Goal: Task Accomplishment & Management: Complete application form

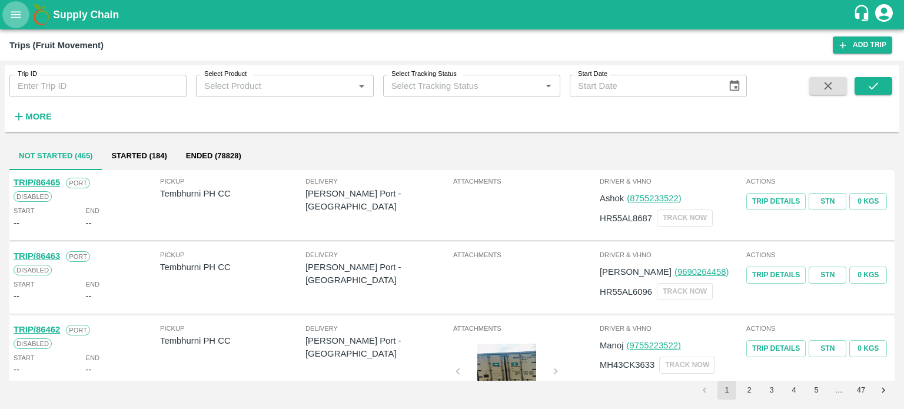
click at [16, 18] on icon "open drawer" at bounding box center [15, 14] width 13 height 13
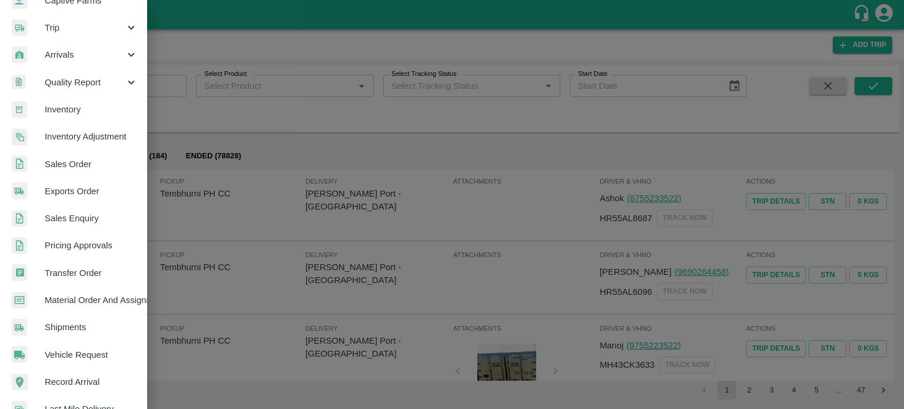
scroll to position [137, 0]
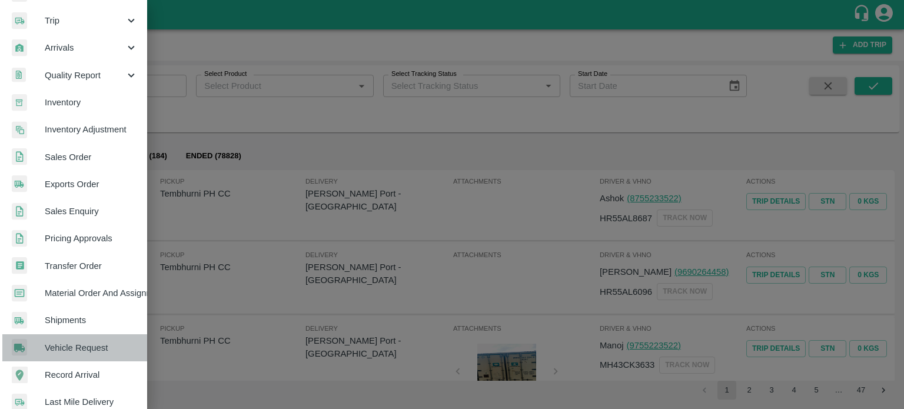
click at [81, 347] on span "Vehicle Request" at bounding box center [91, 347] width 93 height 13
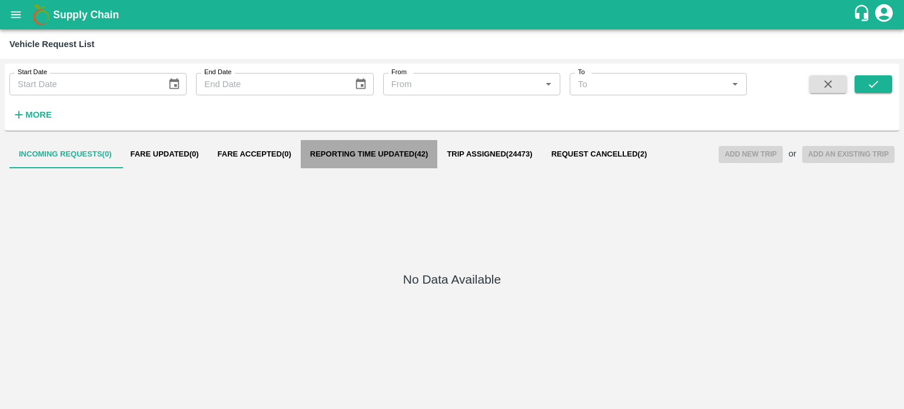
click at [381, 157] on span "Reporting Time Updated ( 42 )" at bounding box center [369, 153] width 118 height 9
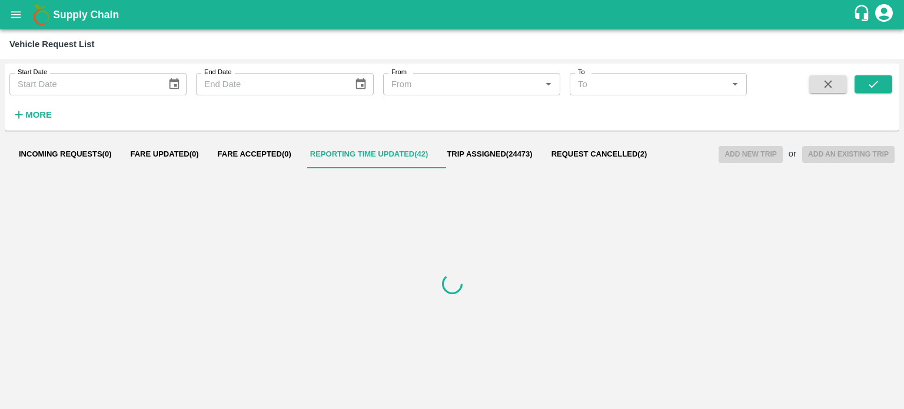
click at [380, 278] on div at bounding box center [451, 283] width 885 height 231
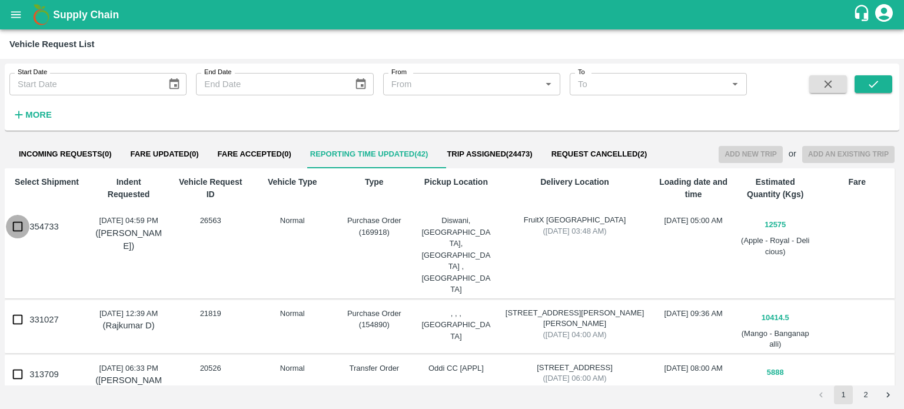
click at [18, 229] on input "354733" at bounding box center [18, 227] width 24 height 24
checkbox input "true"
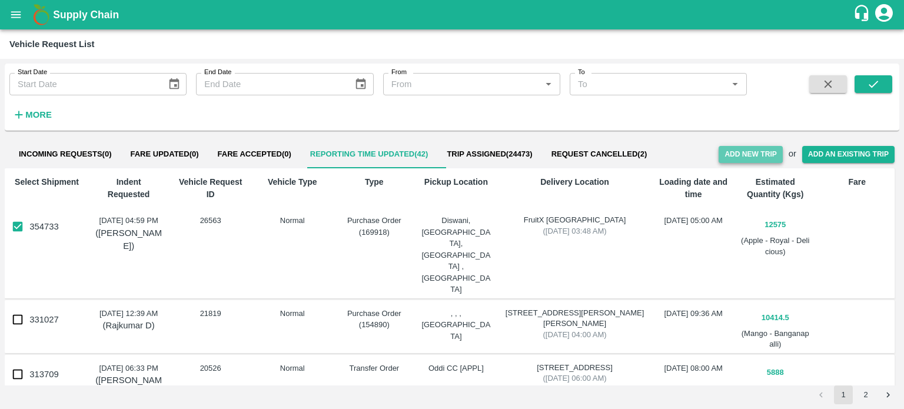
click at [736, 155] on button "Add New Trip" at bounding box center [751, 154] width 64 height 17
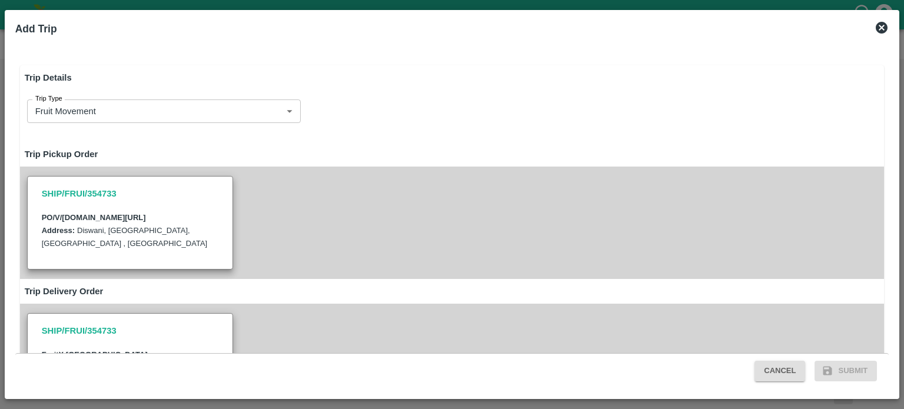
type input "12575"
type input "Normal"
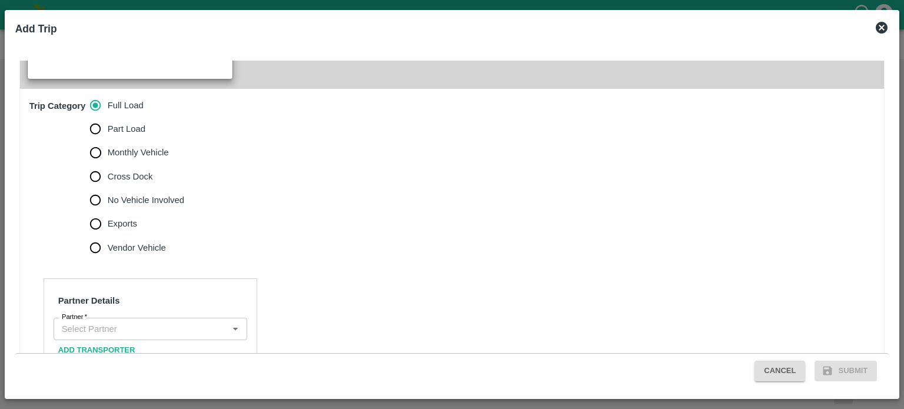
scroll to position [357, 0]
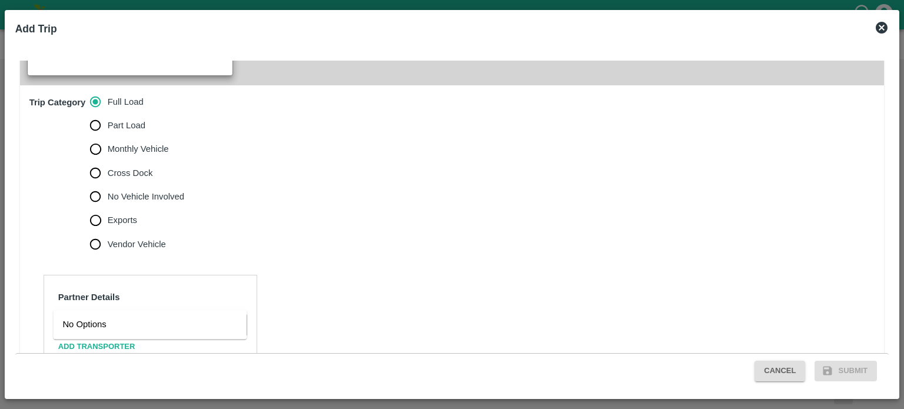
click at [109, 318] on input "Partner   *" at bounding box center [140, 325] width 167 height 15
click at [145, 324] on div "New Golden Transport Co. Rohru (Majeed)-rohru, Shimla-9816702816(Transporter)" at bounding box center [149, 337] width 175 height 39
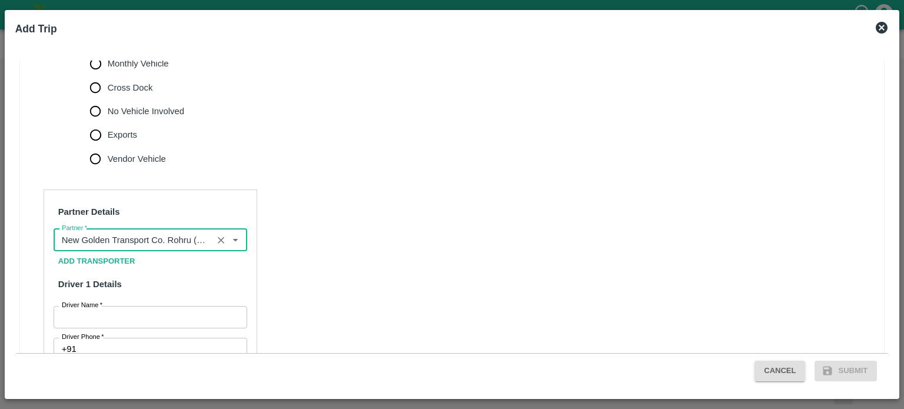
scroll to position [443, 0]
type input "New Golden Transport Co. Rohru (Majeed)-rohru, Shimla-9816702816(Transporter)"
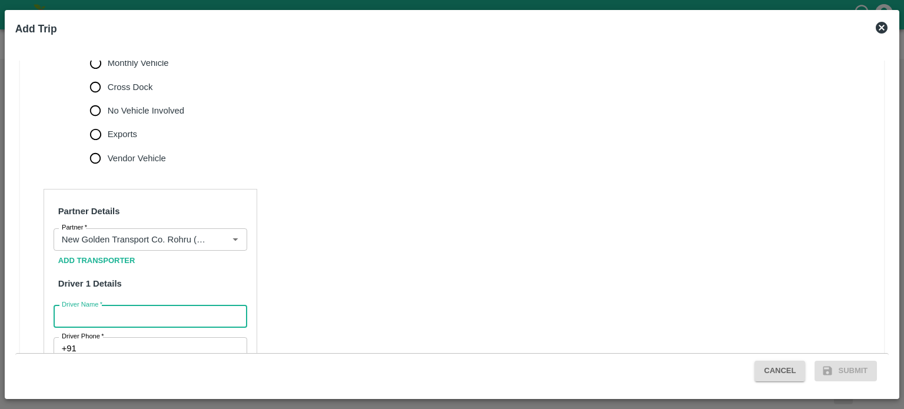
click at [107, 305] on input "Driver Name   *" at bounding box center [151, 316] width 194 height 22
type input "MUKESH"
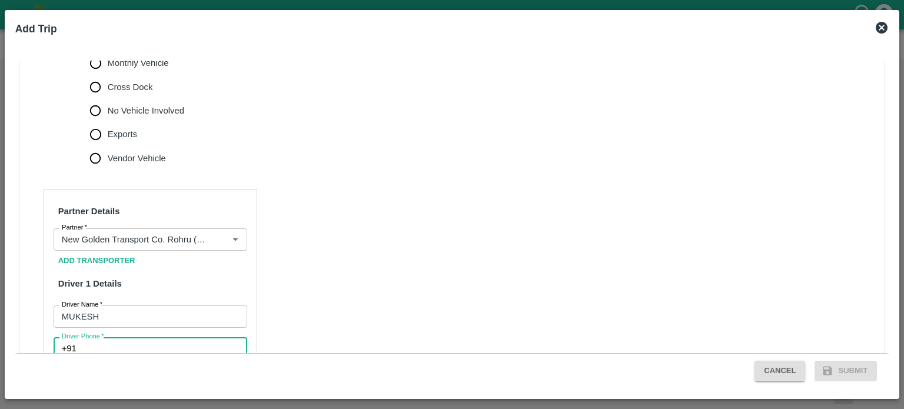
click at [106, 337] on input "Driver Phone   *" at bounding box center [164, 348] width 166 height 22
type input "9986686869"
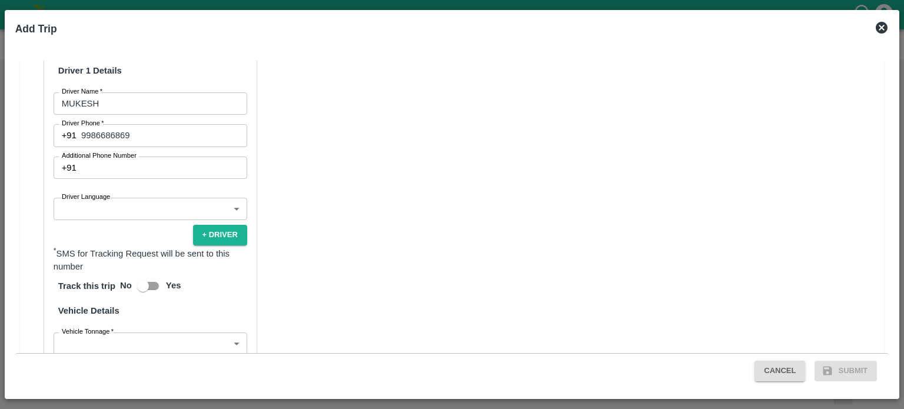
scroll to position [660, 0]
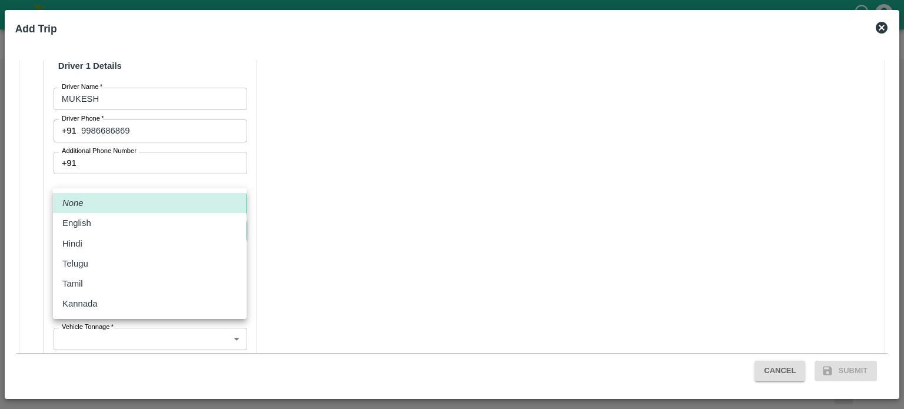
drag, startPoint x: 120, startPoint y: 177, endPoint x: 84, endPoint y: 242, distance: 74.5
click at [84, 242] on body "Supply Chain Vehicle Request List Start Date Start Date End Date End Date From …" at bounding box center [452, 204] width 904 height 409
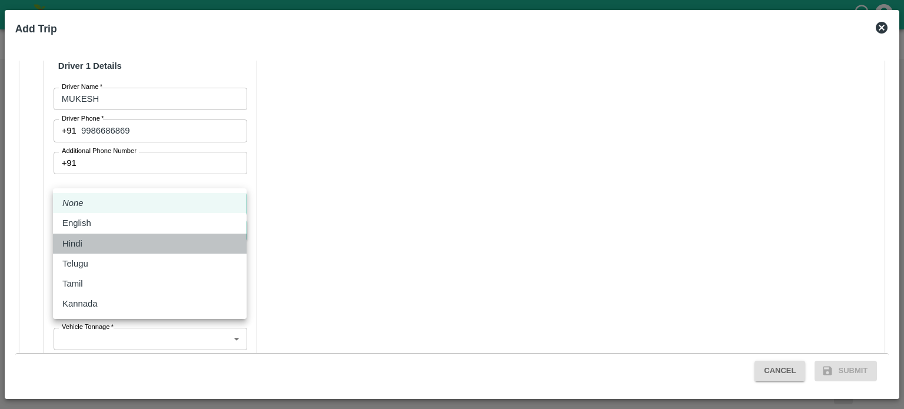
click at [84, 242] on div "Hindi" at bounding box center [75, 243] width 26 height 13
type input "hi"
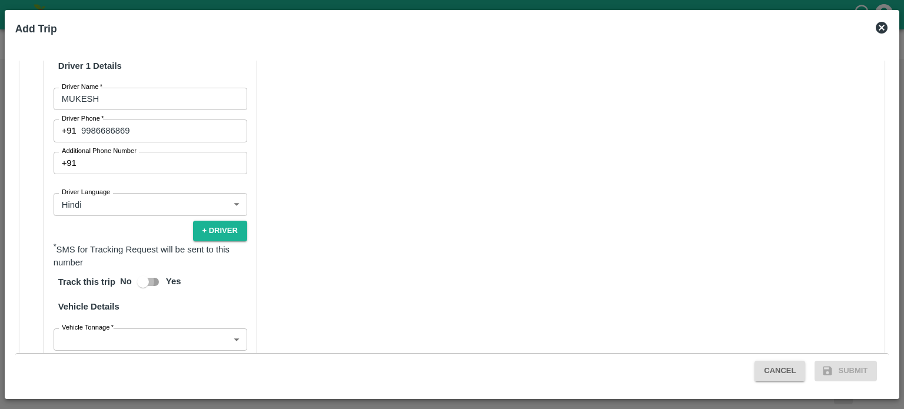
click at [153, 271] on input "Yes" at bounding box center [142, 282] width 67 height 22
checkbox input "true"
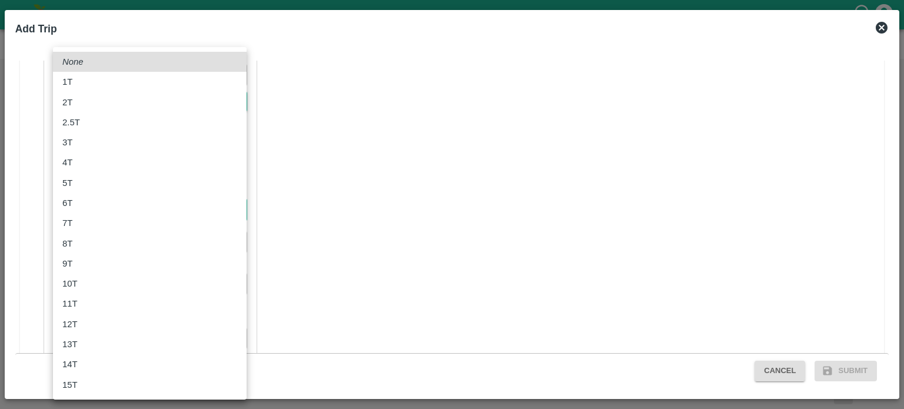
click at [112, 187] on body "Supply Chain Vehicle Request List Start Date Start Date End Date End Date From …" at bounding box center [452, 204] width 904 height 409
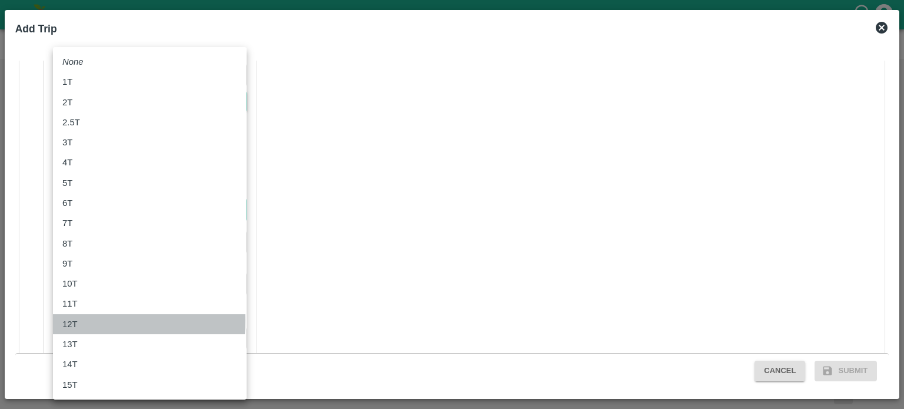
click at [72, 321] on p "12T" at bounding box center [69, 324] width 15 height 13
type input "12000"
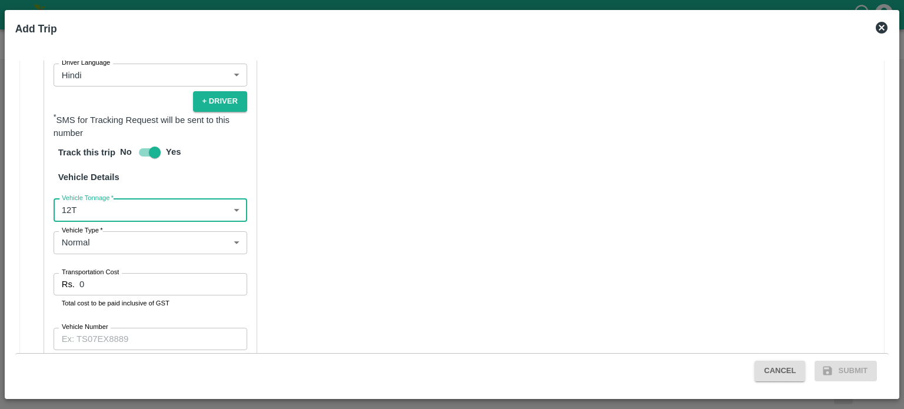
click at [90, 273] on input "0" at bounding box center [163, 284] width 168 height 22
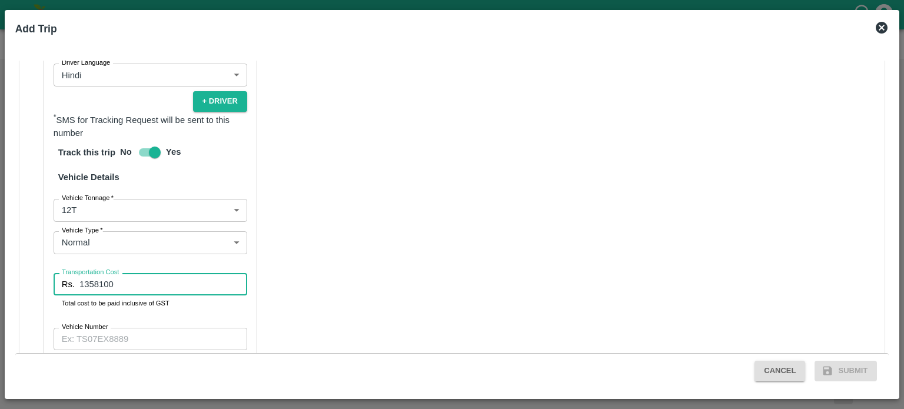
click at [124, 273] on input "1358100" at bounding box center [163, 284] width 168 height 22
click at [129, 273] on input "13" at bounding box center [163, 284] width 168 height 22
type input "1"
type input "135810"
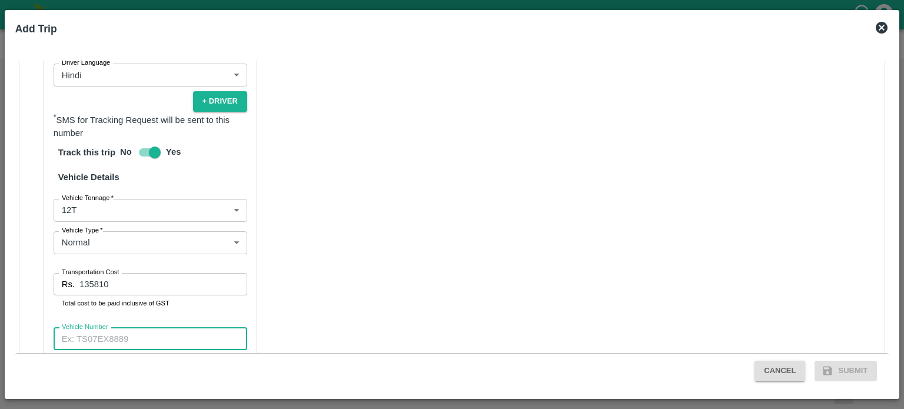
click at [114, 328] on input "Vehicle Number" at bounding box center [151, 339] width 194 height 22
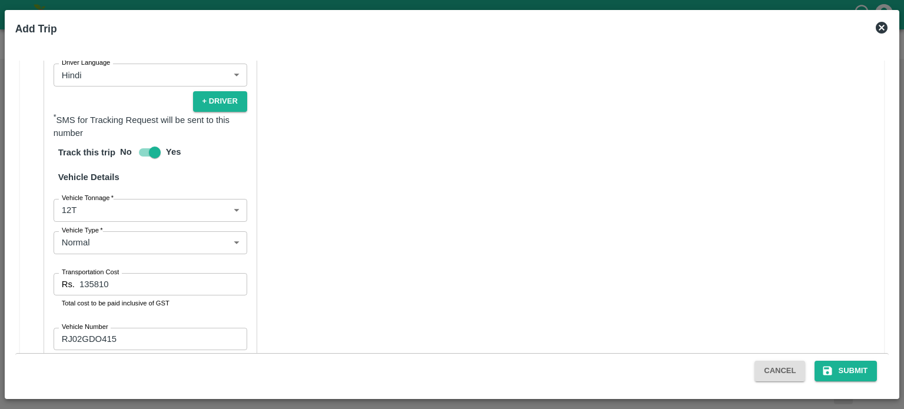
click at [225, 360] on button "Verify" at bounding box center [229, 368] width 38 height 17
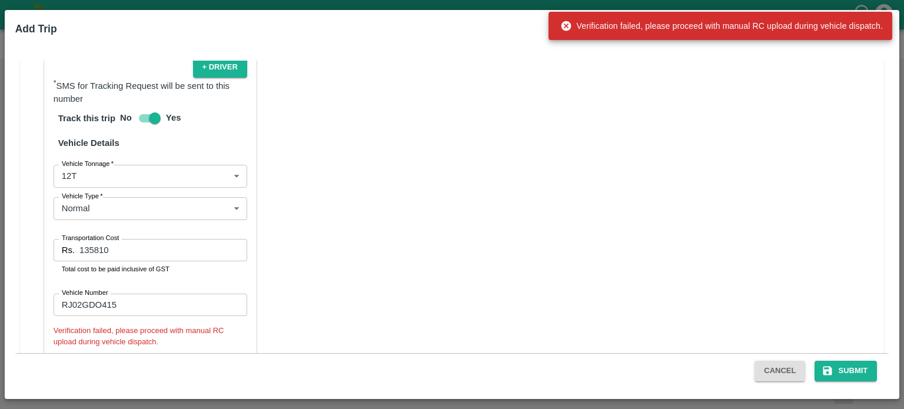
scroll to position [839, 0]
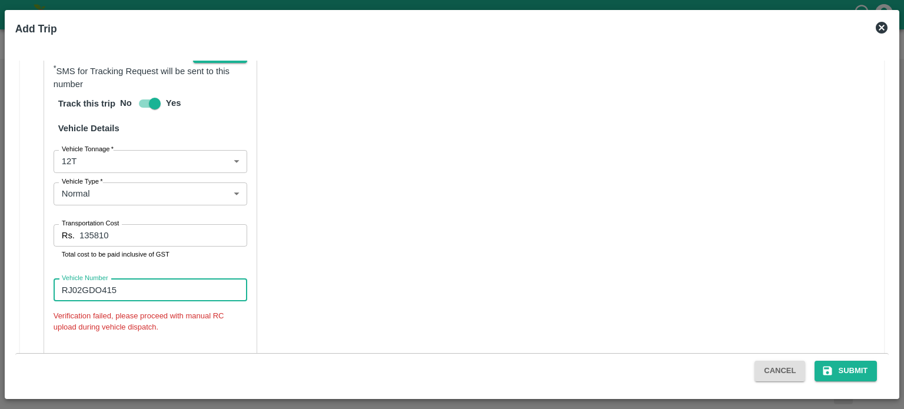
click at [158, 279] on input "RJ02GDO415" at bounding box center [151, 290] width 194 height 22
click at [99, 279] on input "RJ02GDO415" at bounding box center [151, 290] width 194 height 22
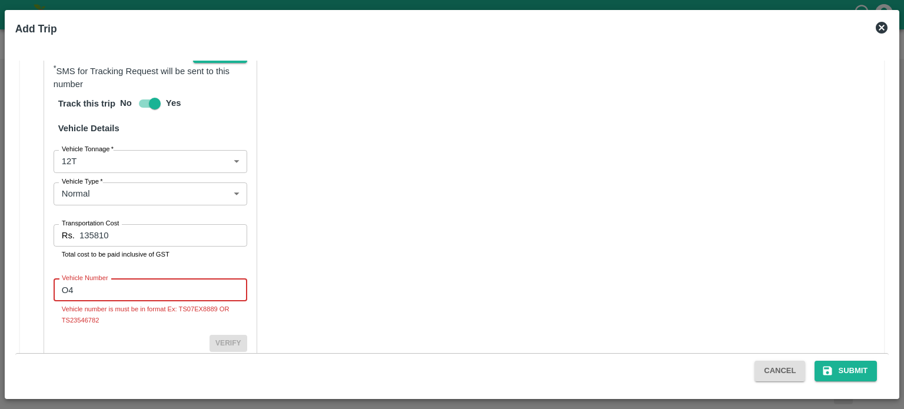
type input "O"
click at [105, 279] on input "Vehicle Number" at bounding box center [151, 290] width 194 height 22
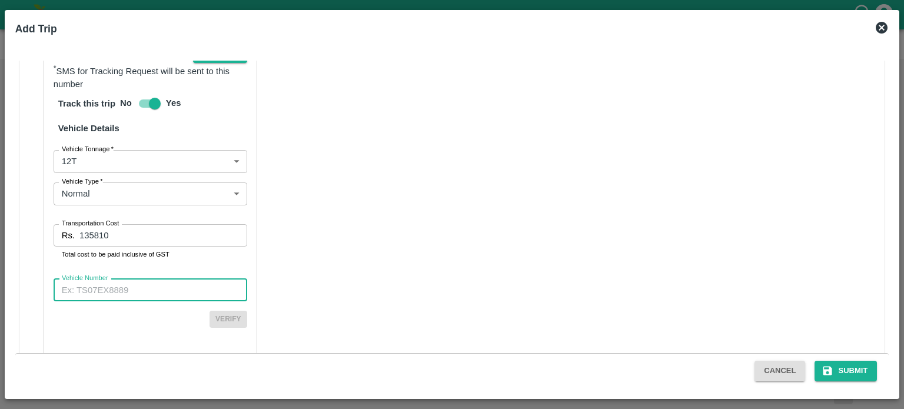
scroll to position [834, 0]
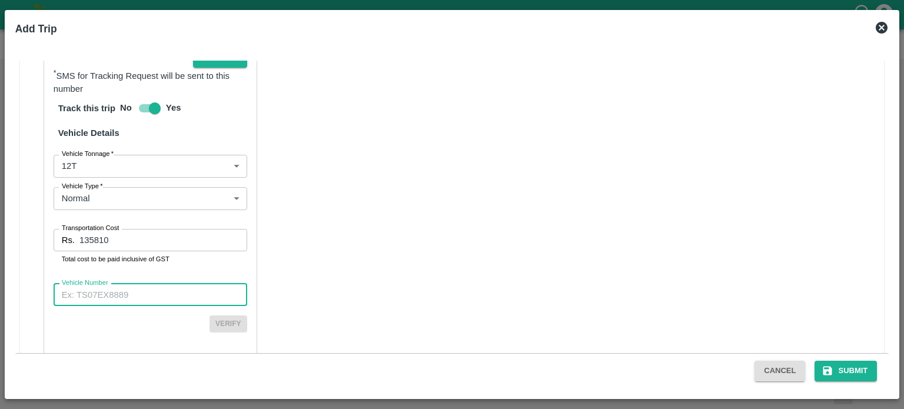
click at [111, 284] on input "Vehicle Number" at bounding box center [151, 295] width 194 height 22
type input "4"
click at [131, 284] on input "Vehicle Number" at bounding box center [151, 295] width 194 height 22
type input "RJ04GD0415"
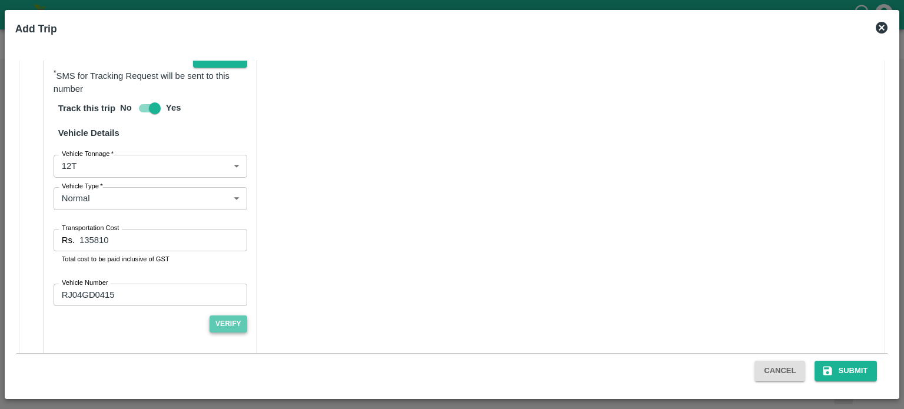
click at [224, 315] on button "Verify" at bounding box center [229, 323] width 38 height 17
click at [297, 279] on div "Partner Details Partner   * Partner Add Transporter Driver 1 Details Driver Nam…" at bounding box center [452, 81] width 865 height 597
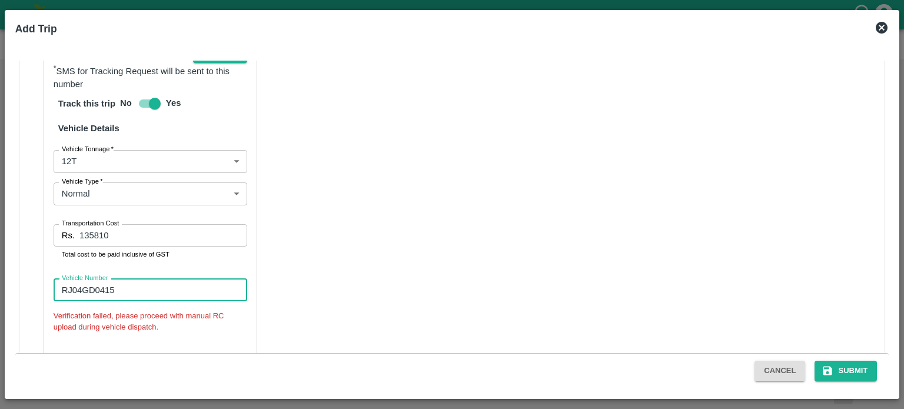
click at [80, 279] on input "RJ04GD0415" at bounding box center [151, 290] width 194 height 22
click at [131, 279] on input "RJ04GD0415" at bounding box center [151, 290] width 194 height 22
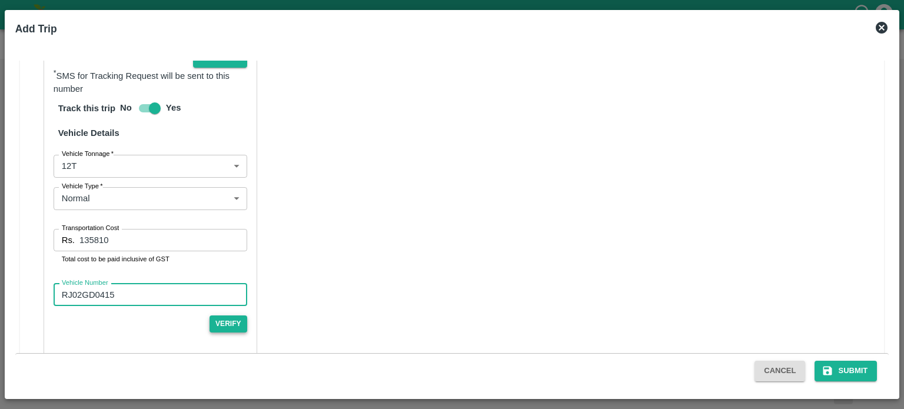
type input "RJ02GD0415"
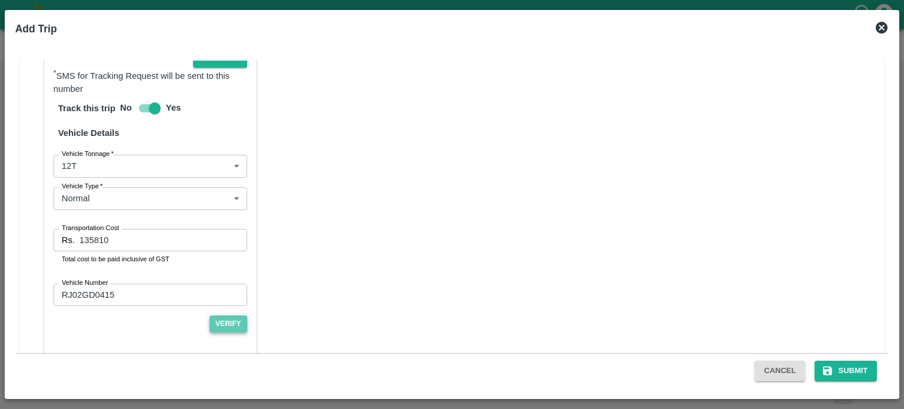
click at [230, 315] on button "Verify" at bounding box center [229, 323] width 38 height 17
click at [397, 301] on div "Partner Details Partner   * Partner Add Transporter Driver 1 Details Driver Nam…" at bounding box center [452, 79] width 865 height 593
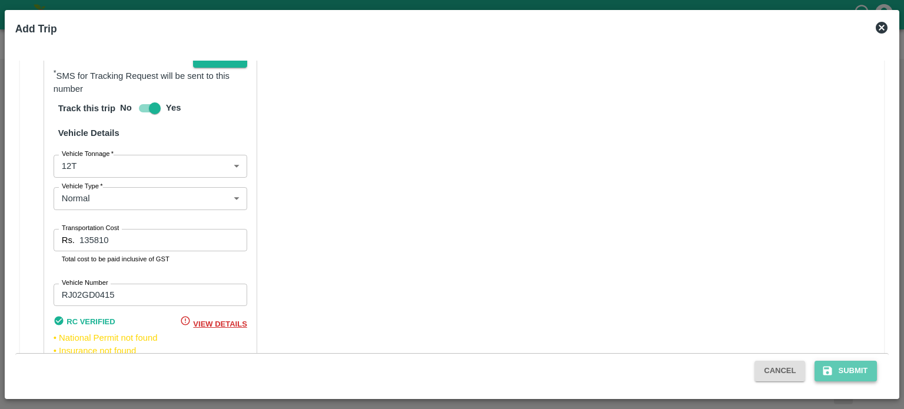
click at [849, 368] on button "Submit" at bounding box center [846, 371] width 62 height 21
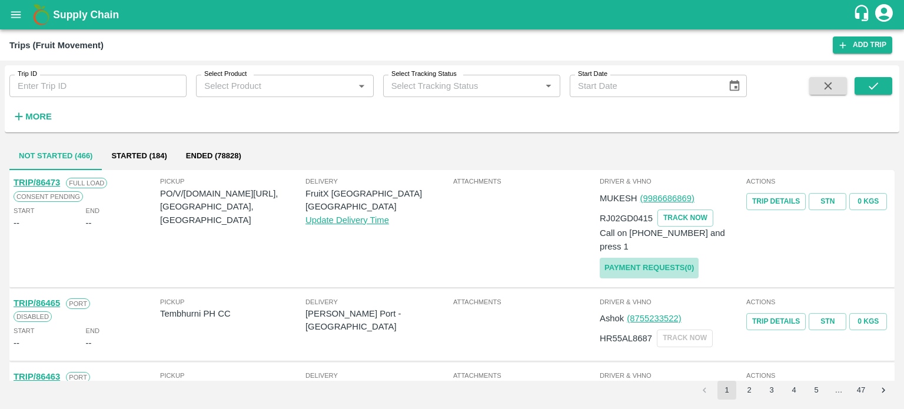
click at [633, 258] on link "Payment Requests( 0 )" at bounding box center [649, 268] width 99 height 21
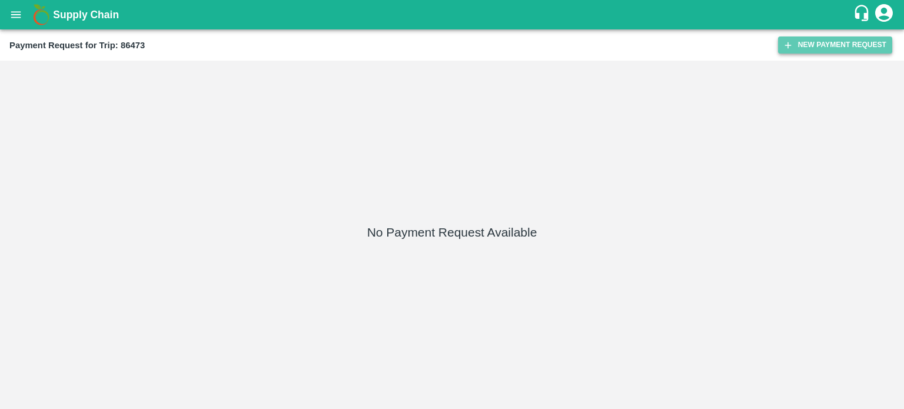
click at [829, 46] on button "New Payment Request" at bounding box center [835, 44] width 114 height 17
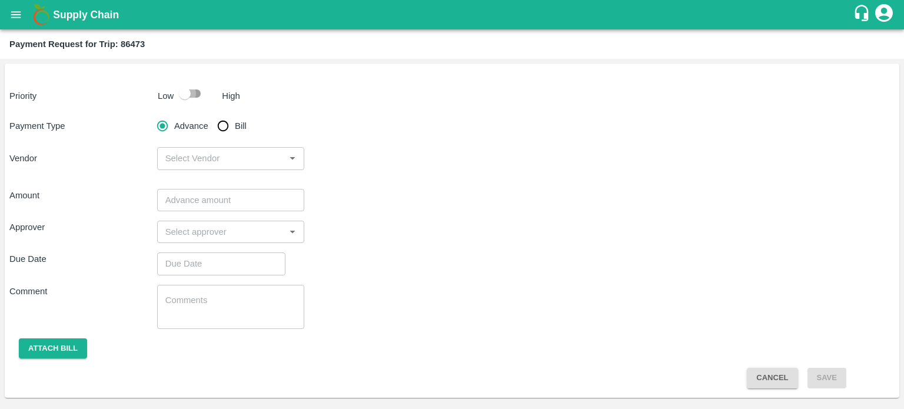
click at [187, 94] on input "checkbox" at bounding box center [184, 93] width 67 height 22
checkbox input "true"
click at [225, 124] on input "Bill" at bounding box center [223, 126] width 24 height 24
radio input "true"
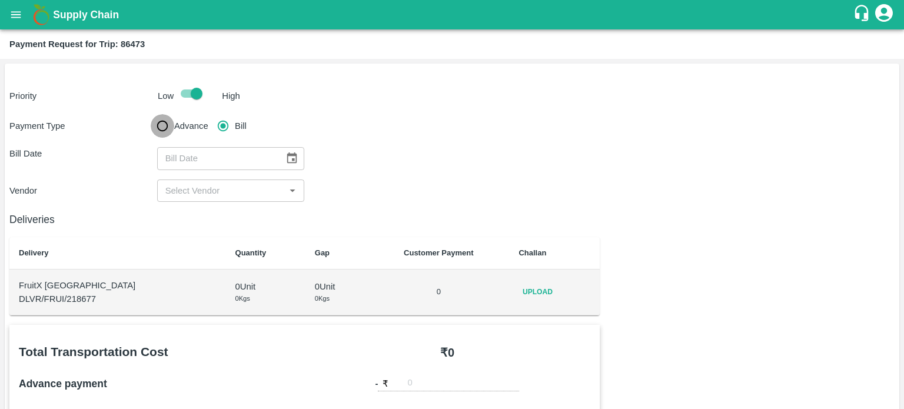
click at [169, 126] on input "Advance" at bounding box center [163, 126] width 24 height 24
radio input "true"
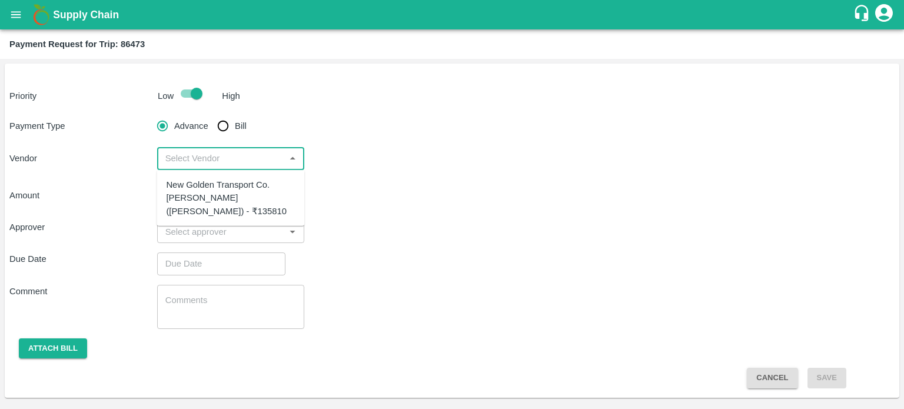
click at [195, 160] on input "input" at bounding box center [221, 158] width 121 height 15
click at [208, 195] on div "New Golden Transport Co. [PERSON_NAME] ([PERSON_NAME]) - ₹135810" at bounding box center [230, 197] width 129 height 39
type input "New Golden Transport Co. [PERSON_NAME] ([PERSON_NAME]) - ₹135810"
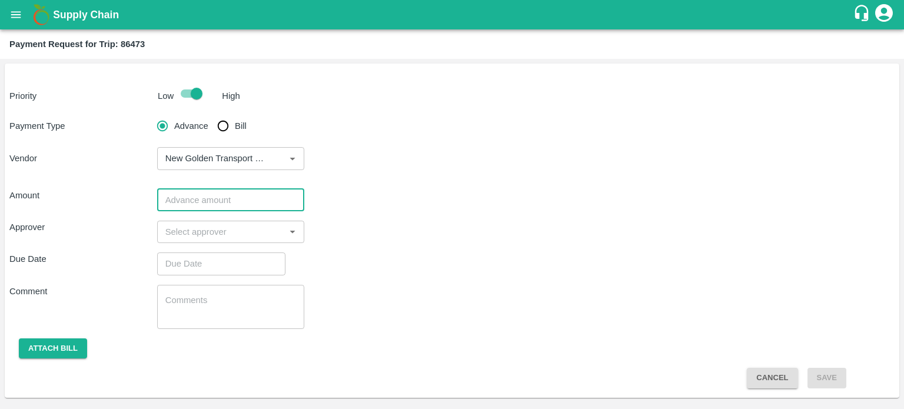
click at [226, 207] on input "number" at bounding box center [231, 200] width 148 height 22
type input "50000"
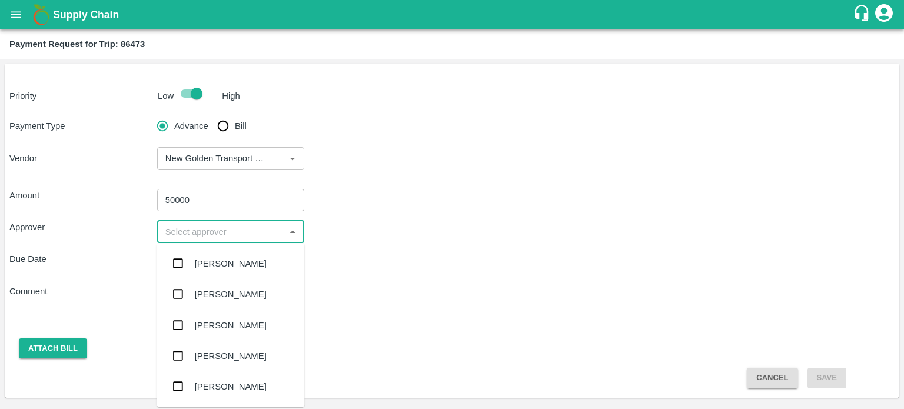
click at [220, 235] on input "input" at bounding box center [221, 231] width 121 height 15
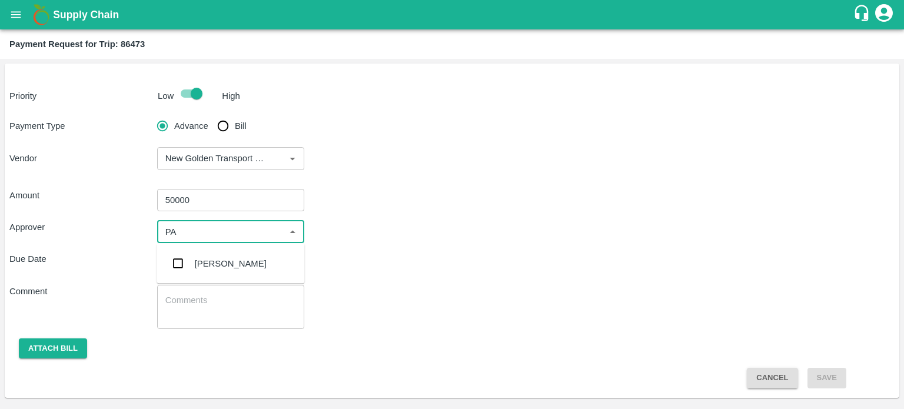
type input "PAL"
click at [222, 259] on div "[PERSON_NAME]" at bounding box center [231, 263] width 72 height 13
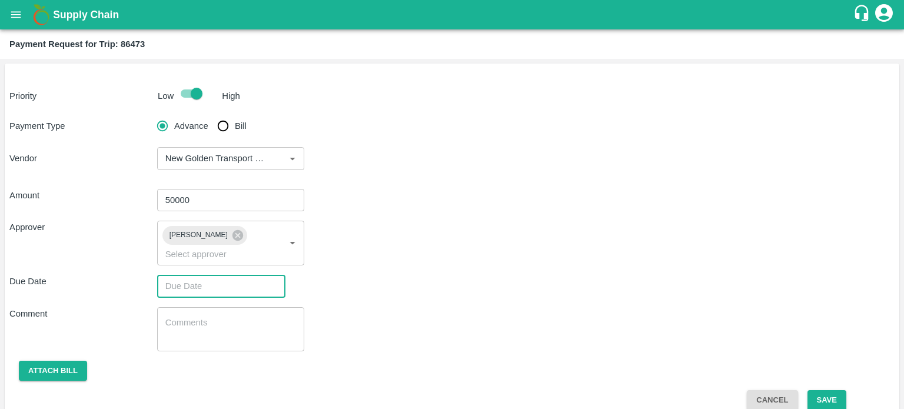
type input "DD/MM/YYYY hh:mm aa"
click at [217, 284] on input "DD/MM/YYYY hh:mm aa" at bounding box center [217, 286] width 120 height 22
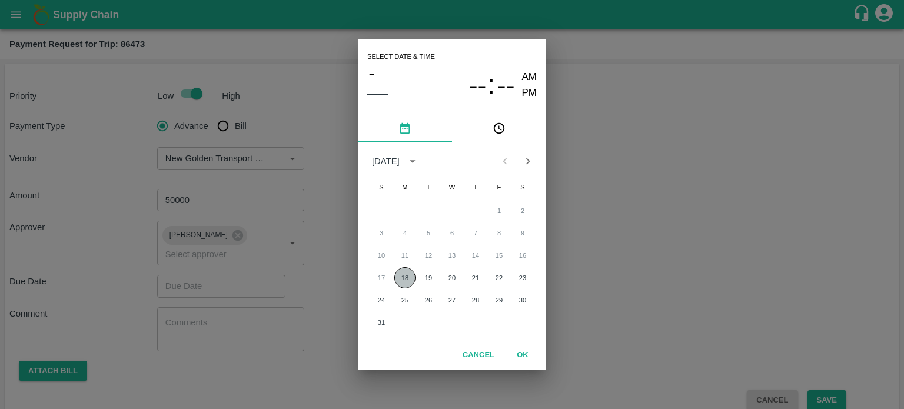
click at [395, 277] on button "18" at bounding box center [404, 277] width 21 height 21
type input "[DATE] 12:00 AM"
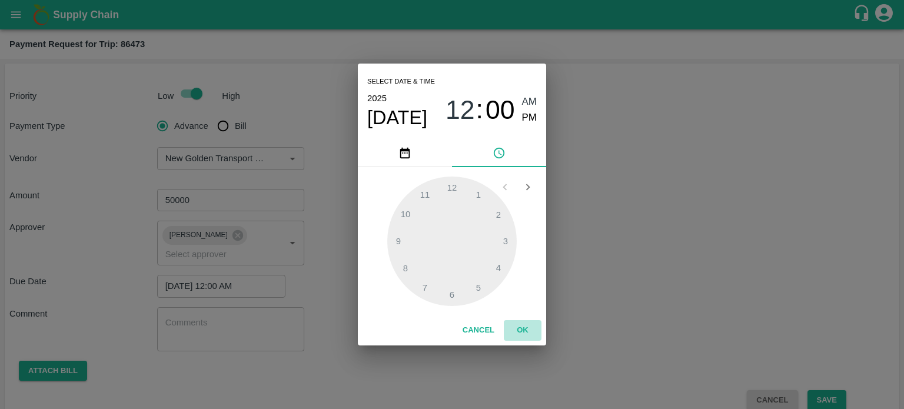
click at [526, 330] on button "OK" at bounding box center [523, 330] width 38 height 21
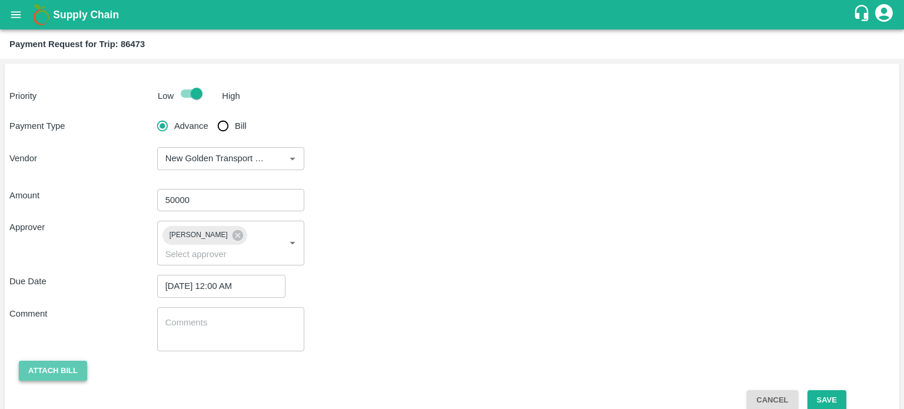
click at [69, 377] on button "Attach bill" at bounding box center [53, 371] width 68 height 21
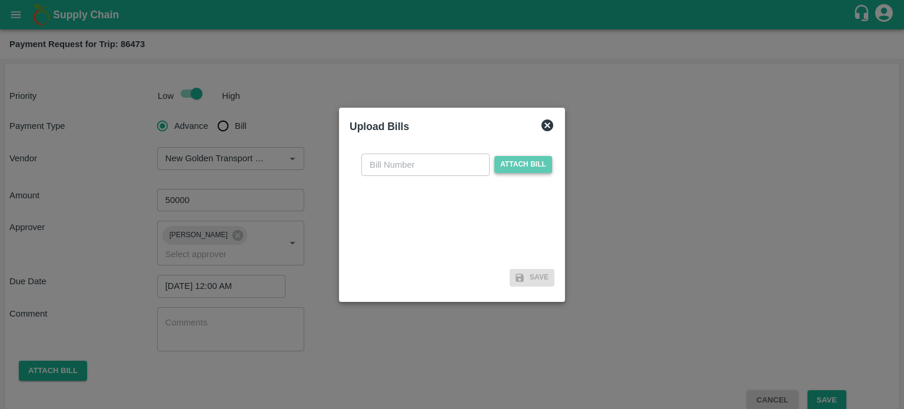
click at [516, 162] on span "Attach bill" at bounding box center [523, 164] width 58 height 17
click at [0, 0] on input "Attach bill" at bounding box center [0, 0] width 0 height 0
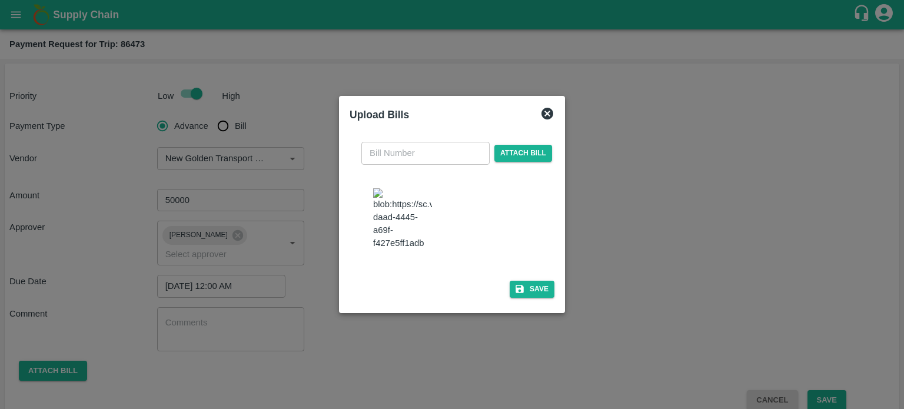
click at [393, 221] on img at bounding box center [402, 219] width 59 height 62
click at [391, 142] on input "text" at bounding box center [425, 153] width 128 height 22
type input "074"
click at [541, 288] on button "Save" at bounding box center [532, 289] width 45 height 17
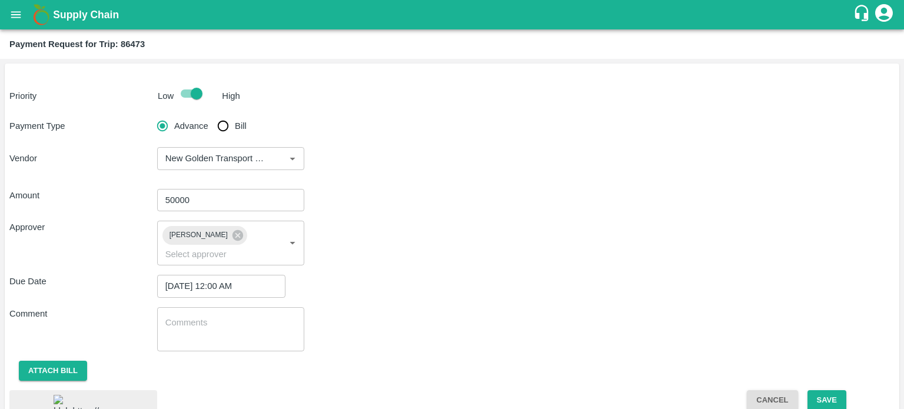
scroll to position [94, 0]
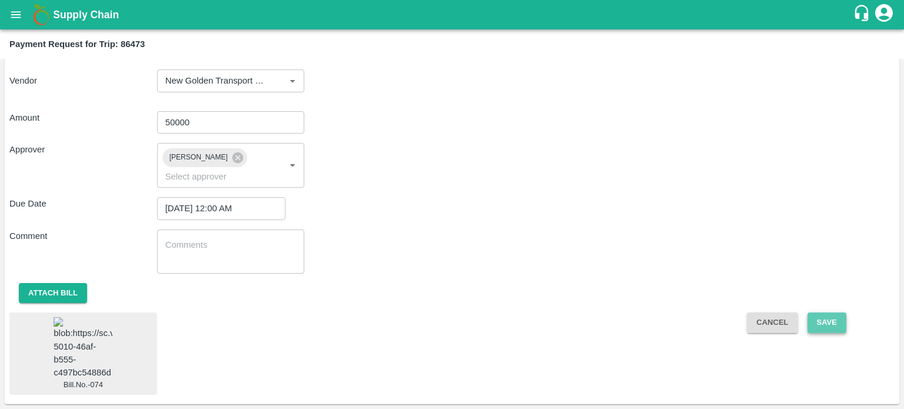
click at [832, 313] on button "Save" at bounding box center [826, 323] width 39 height 21
